Goal: Download file/media

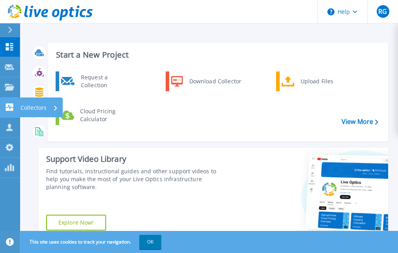
click at [11, 109] on icon at bounding box center [9, 106] width 7 height 7
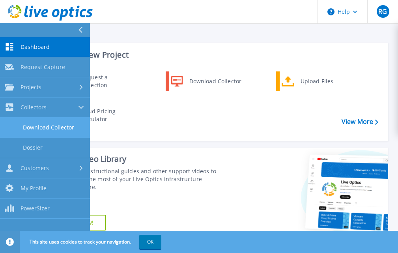
click at [35, 125] on link "Download Collector" at bounding box center [45, 127] width 90 height 20
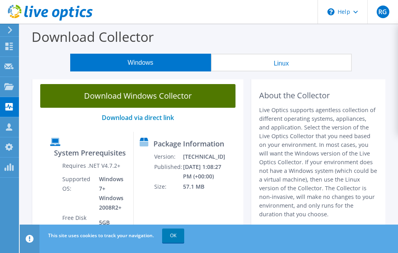
click at [141, 102] on link "Download Windows Collector" at bounding box center [137, 96] width 195 height 24
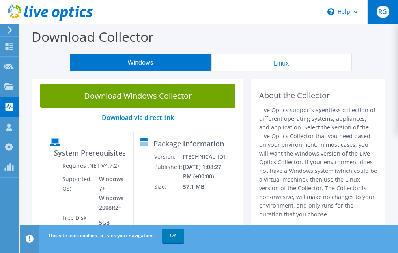
click at [384, 14] on span "RG" at bounding box center [383, 12] width 13 height 13
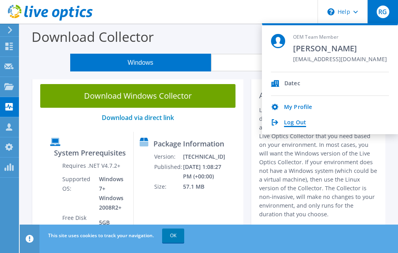
click at [289, 126] on link "Log Out" at bounding box center [295, 122] width 22 height 7
